Goal: Navigation & Orientation: Understand site structure

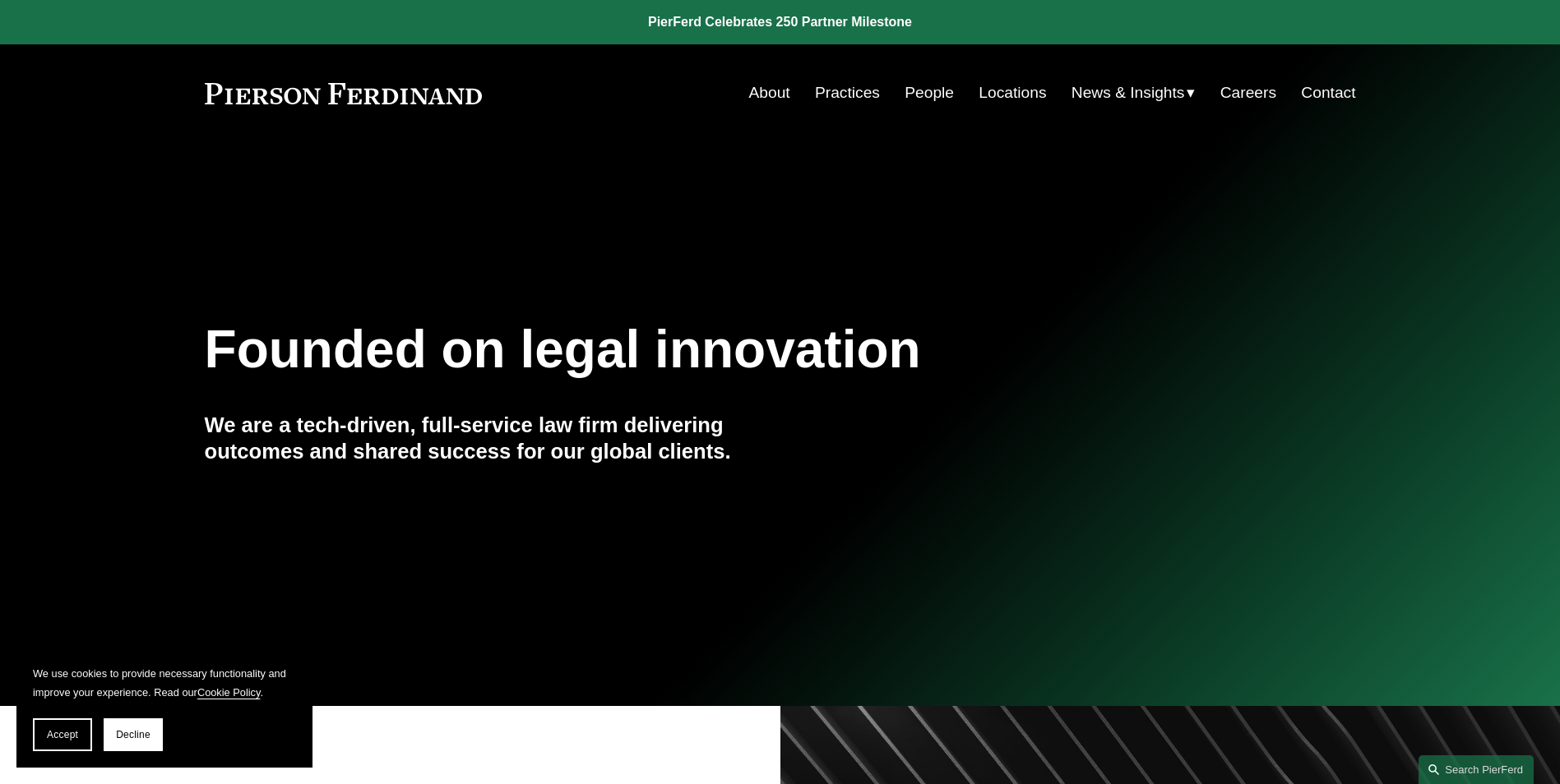
click at [0, 0] on span "News" at bounding box center [0, 0] width 0 height 0
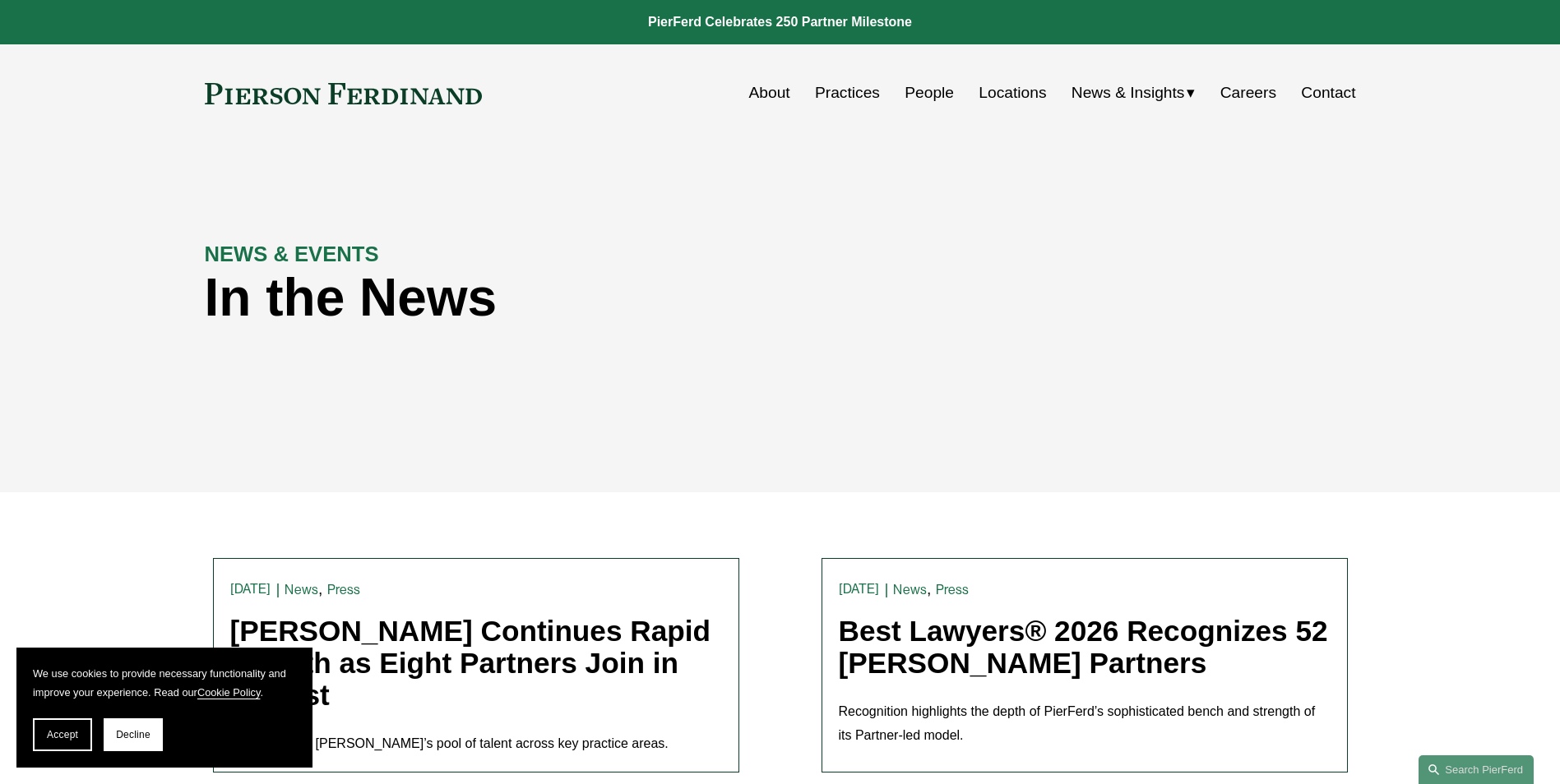
click at [0, 0] on span "Insights" at bounding box center [0, 0] width 0 height 0
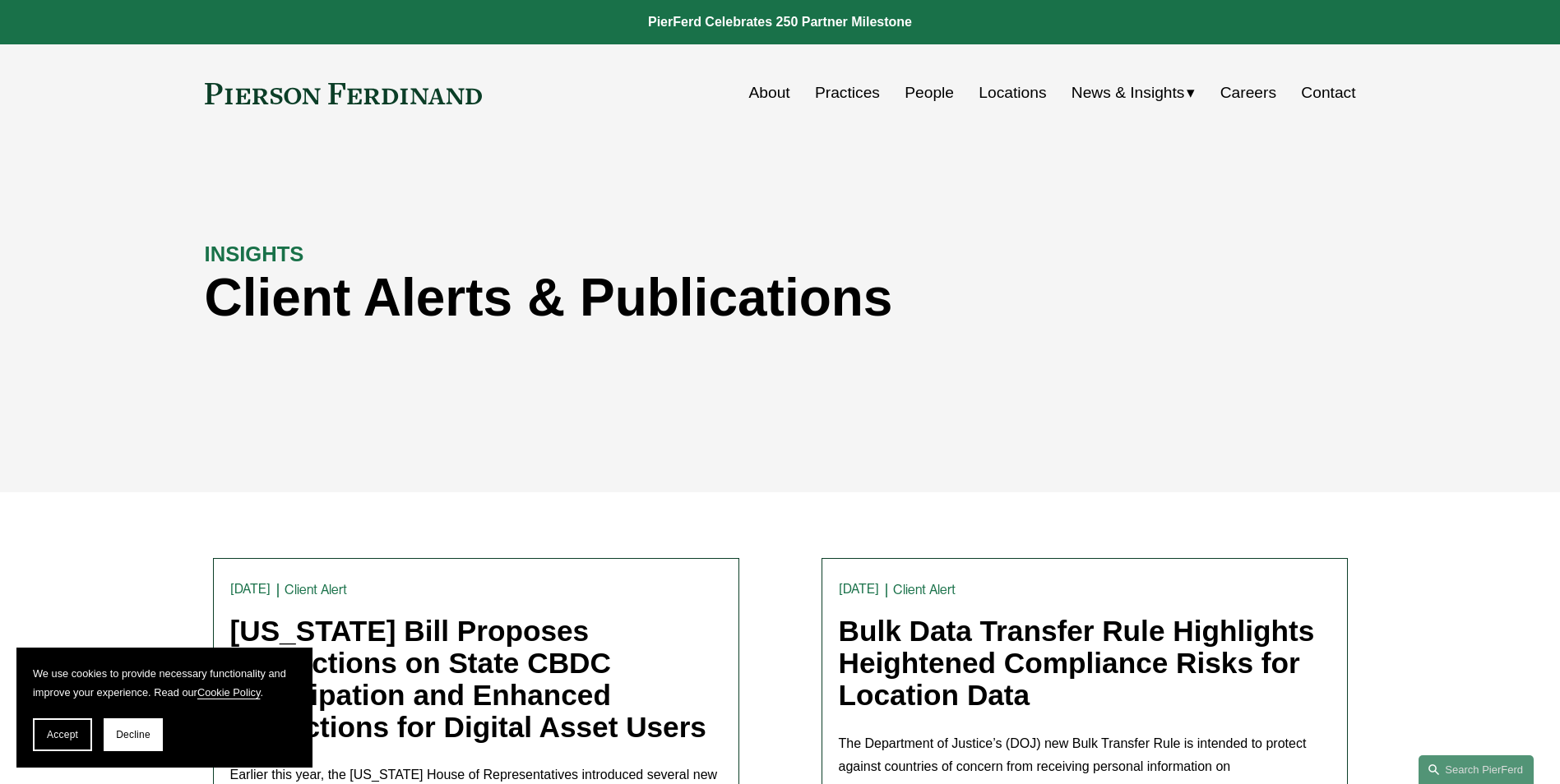
click at [0, 0] on span "Blogs" at bounding box center [0, 0] width 0 height 0
